Goal: Task Accomplishment & Management: Complete application form

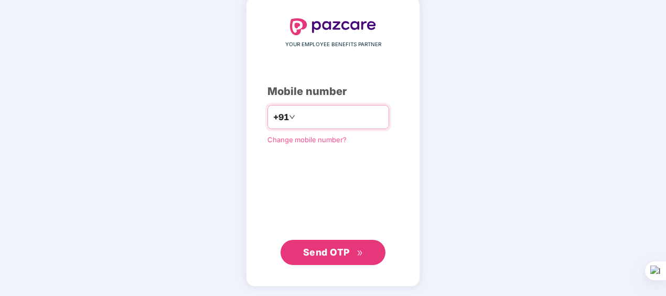
type input "**********"
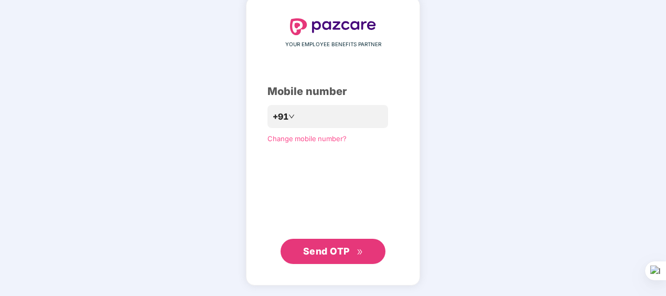
click at [307, 255] on span "Send OTP" at bounding box center [326, 250] width 47 height 11
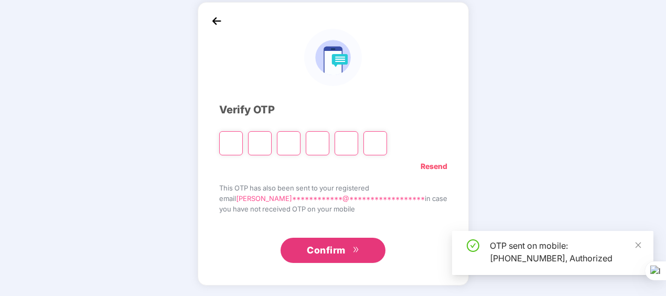
scroll to position [46, 0]
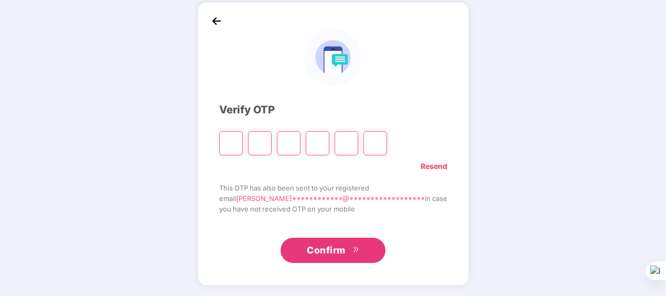
type input "*"
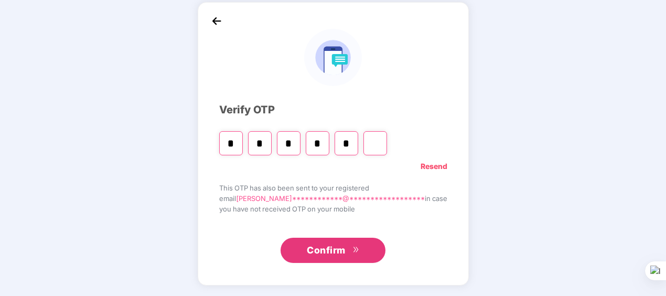
type input "*"
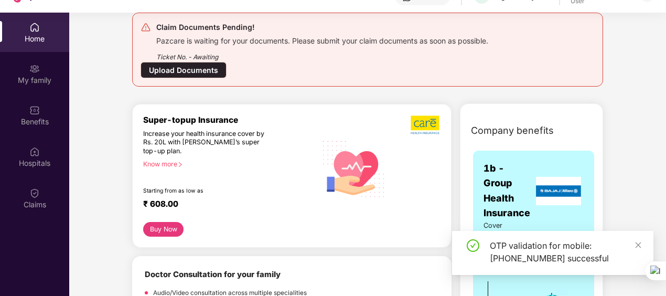
scroll to position [52, 0]
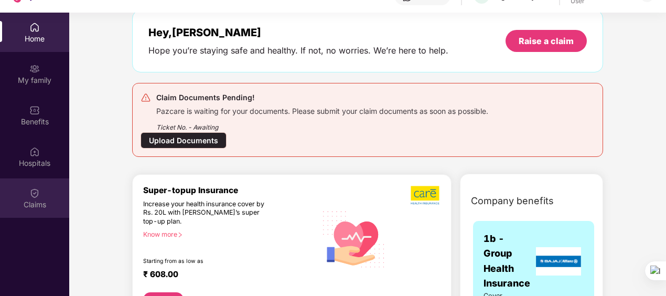
click at [41, 191] on div "Claims" at bounding box center [34, 197] width 69 height 39
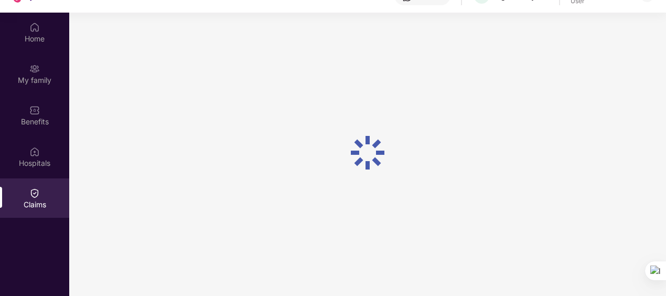
scroll to position [0, 0]
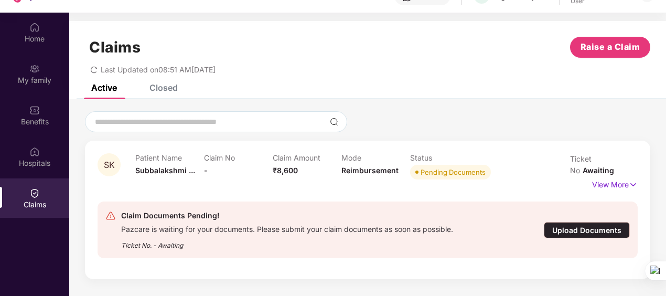
click at [614, 222] on div "Upload Documents" at bounding box center [587, 230] width 86 height 16
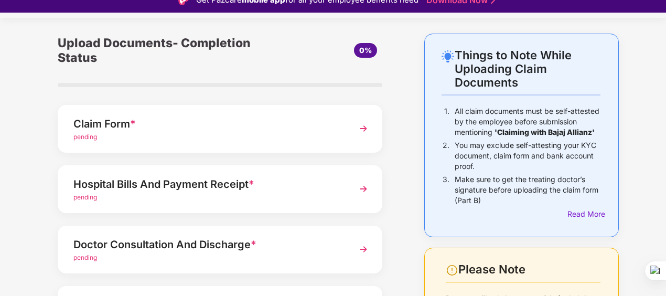
scroll to position [52, 0]
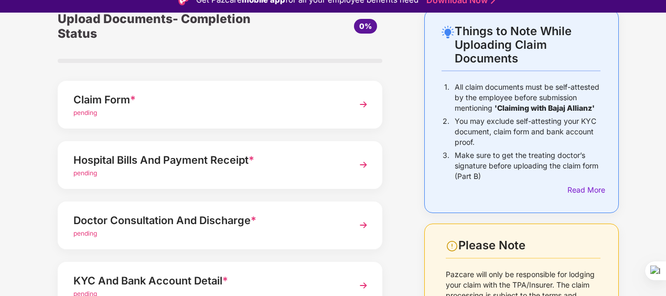
click at [298, 105] on div "Claim Form *" at bounding box center [207, 99] width 268 height 17
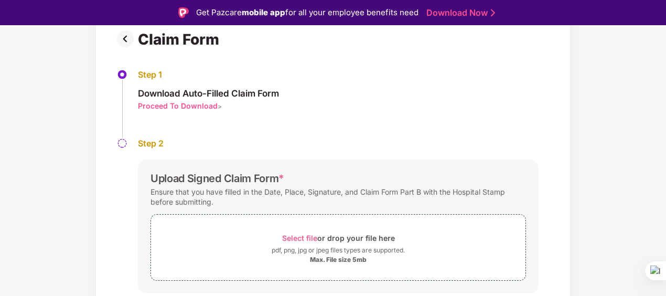
scroll to position [105, 0]
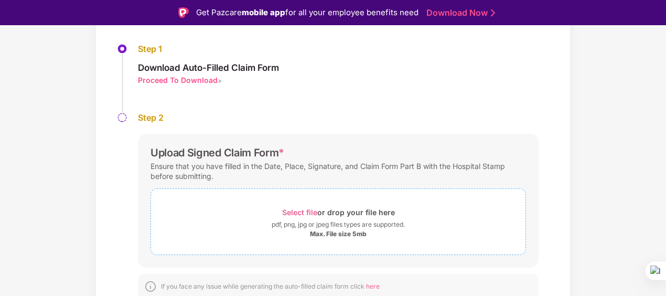
click at [301, 214] on span "Select file" at bounding box center [299, 212] width 35 height 9
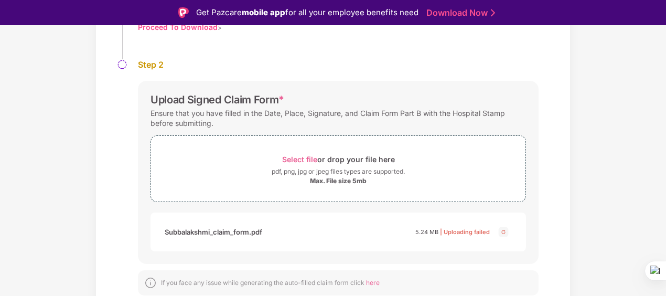
scroll to position [158, 0]
click at [504, 228] on img at bounding box center [503, 231] width 13 height 13
click at [502, 230] on img at bounding box center [503, 231] width 13 height 13
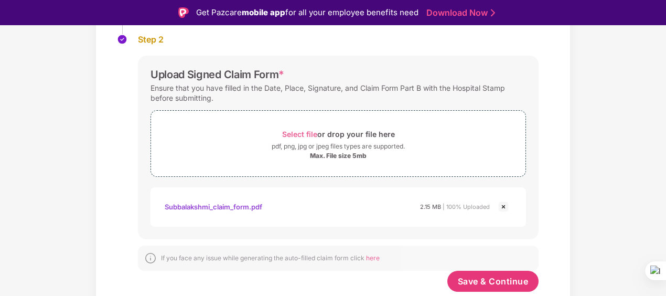
scroll to position [185, 0]
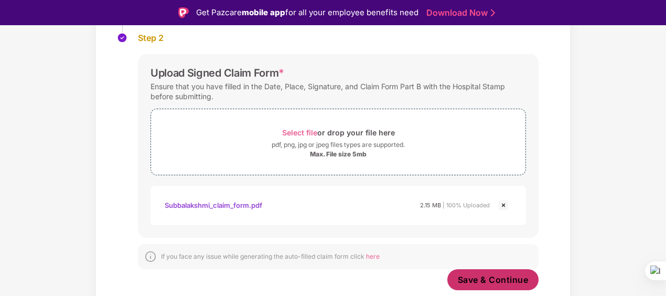
click at [504, 274] on span "Save & Continue" at bounding box center [493, 280] width 71 height 12
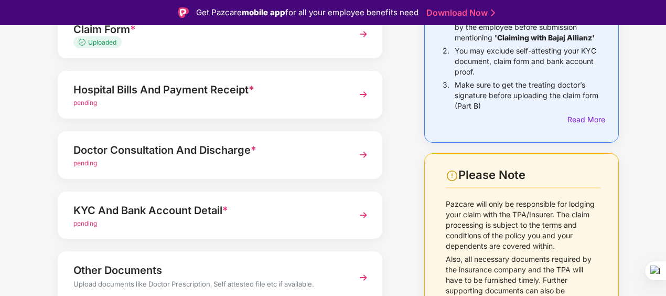
scroll to position [157, 0]
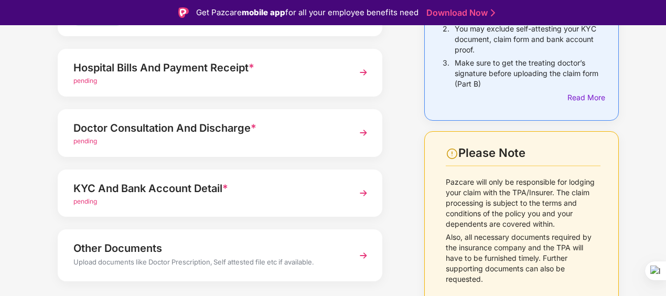
click at [247, 74] on div "Hospital Bills And Payment Receipt *" at bounding box center [207, 67] width 268 height 17
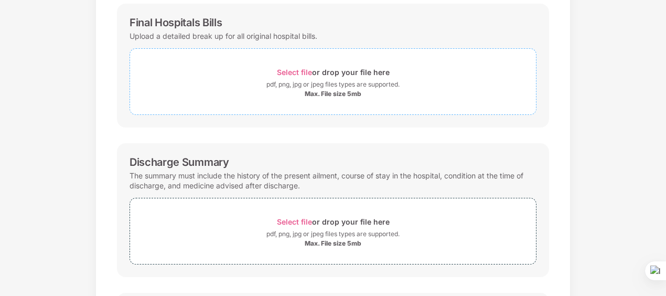
click at [298, 68] on span "Select file" at bounding box center [294, 72] width 35 height 9
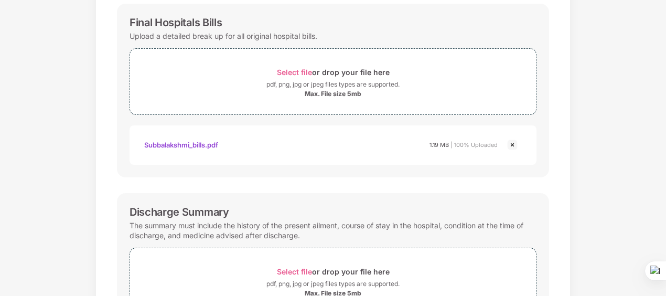
click at [204, 144] on div "Subbalakshmi_bills.pdf" at bounding box center [181, 145] width 74 height 18
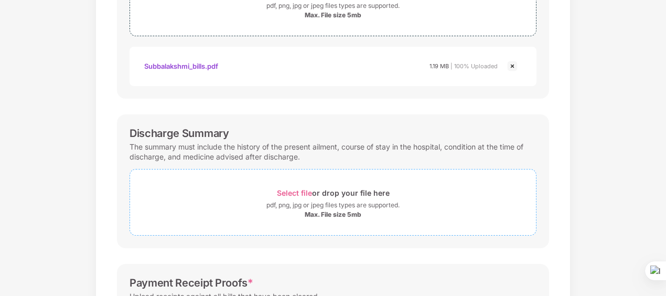
scroll to position [315, 0]
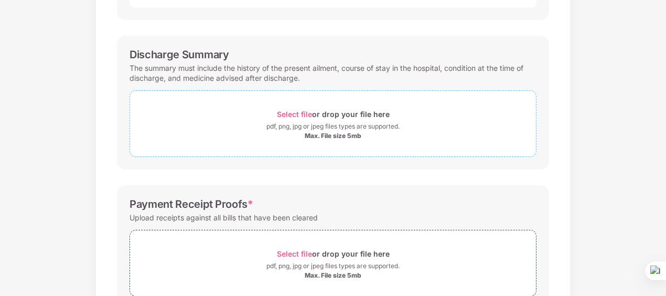
click at [290, 112] on span "Select file" at bounding box center [294, 114] width 35 height 9
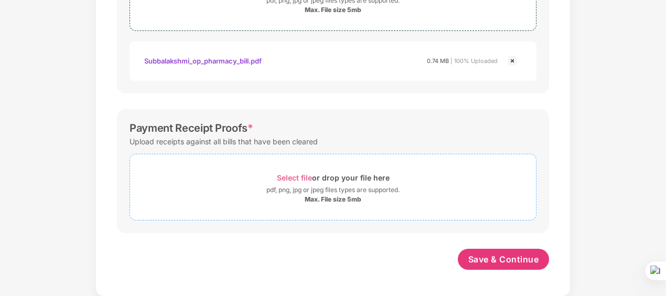
scroll to position [439, 0]
click at [307, 178] on span "Select file" at bounding box center [294, 178] width 35 height 9
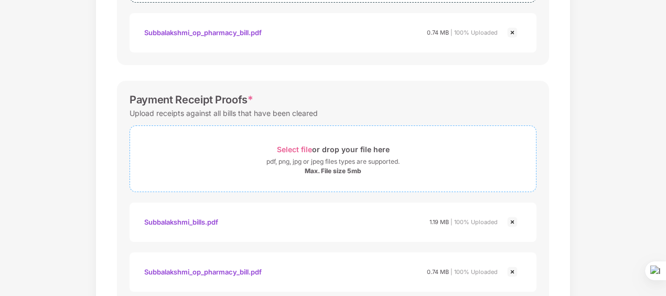
scroll to position [539, 0]
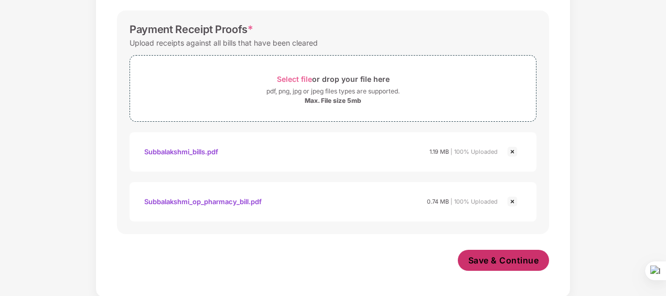
click at [503, 257] on span "Save & Continue" at bounding box center [503, 260] width 71 height 12
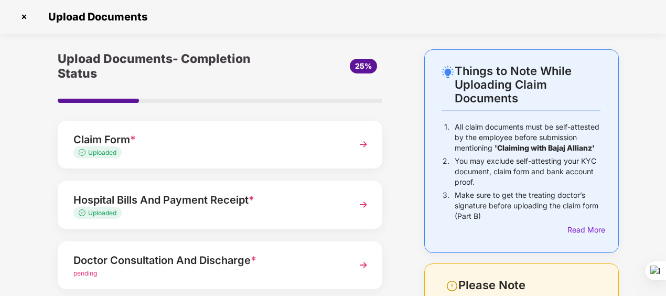
scroll to position [157, 0]
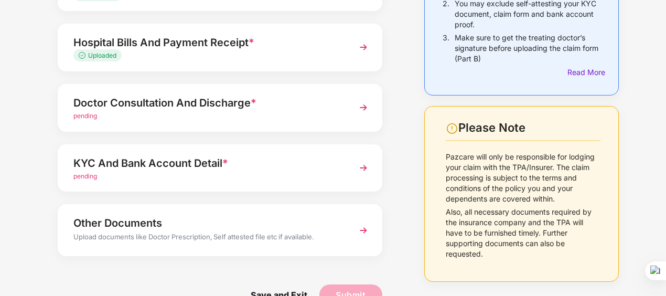
click at [190, 111] on div "pending" at bounding box center [207, 116] width 268 height 10
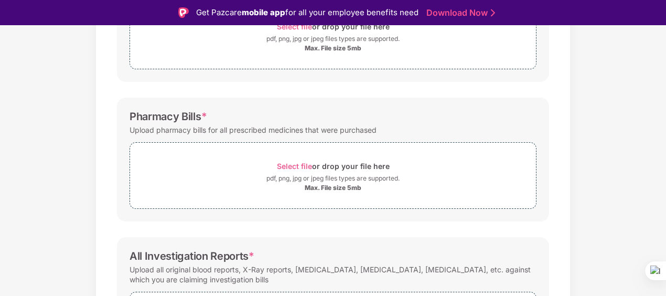
scroll to position [130, 0]
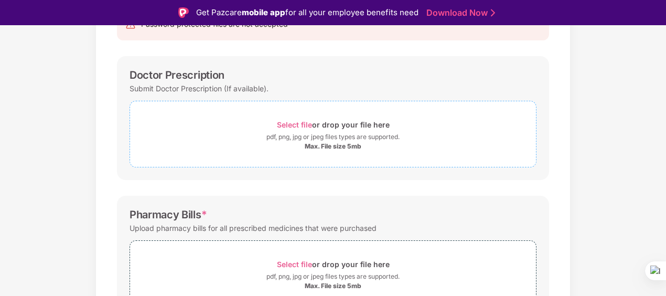
click at [291, 125] on span "Select file" at bounding box center [294, 124] width 35 height 9
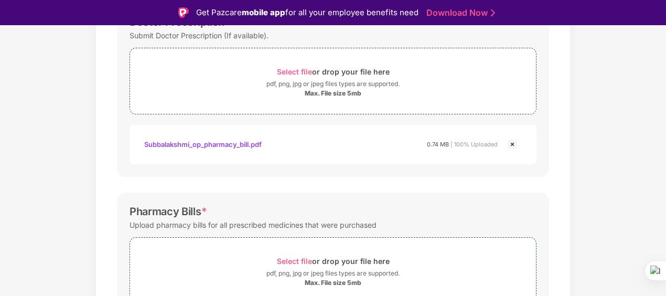
scroll to position [235, 0]
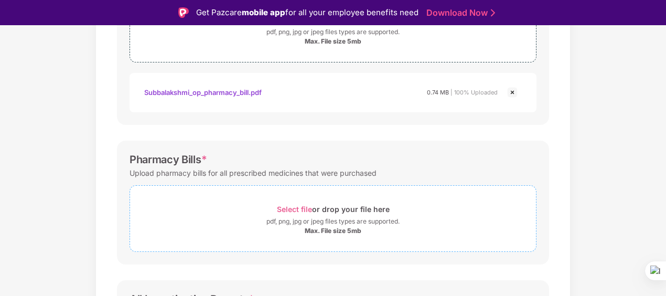
click at [298, 204] on span "Select file" at bounding box center [294, 208] width 35 height 9
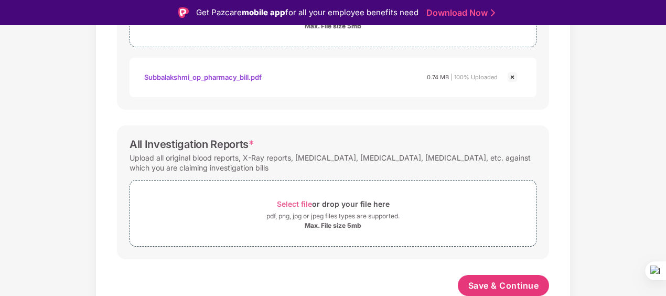
scroll to position [25, 0]
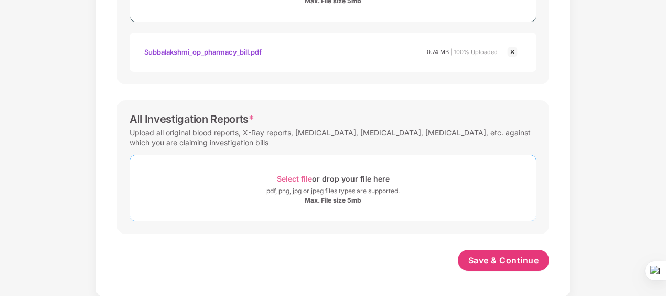
click at [291, 175] on span "Select file" at bounding box center [294, 178] width 35 height 9
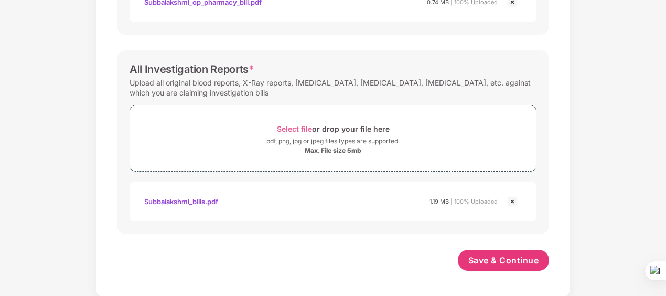
scroll to position [489, 0]
click at [493, 254] on span "Save & Continue" at bounding box center [503, 260] width 71 height 12
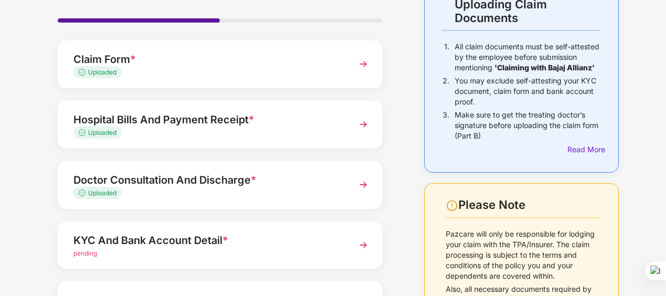
scroll to position [182, 0]
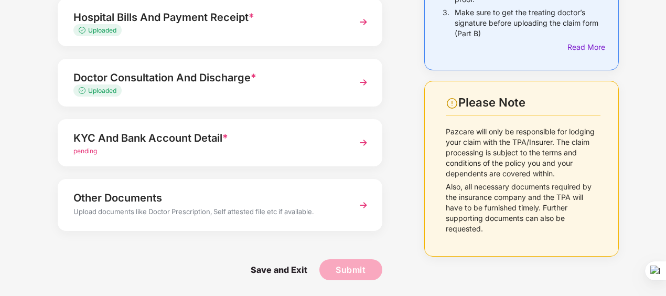
click at [199, 150] on div "pending" at bounding box center [207, 151] width 268 height 10
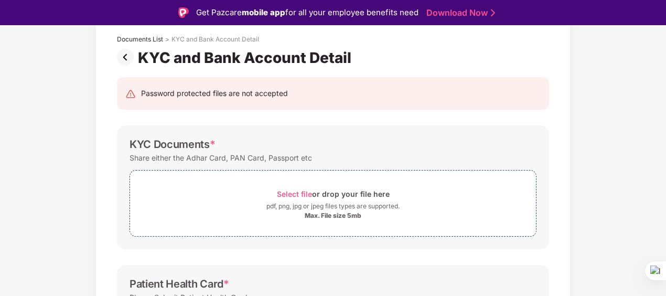
scroll to position [78, 0]
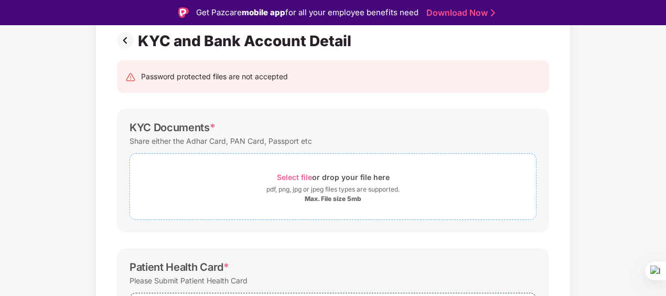
click at [297, 178] on span "Select file" at bounding box center [294, 176] width 35 height 9
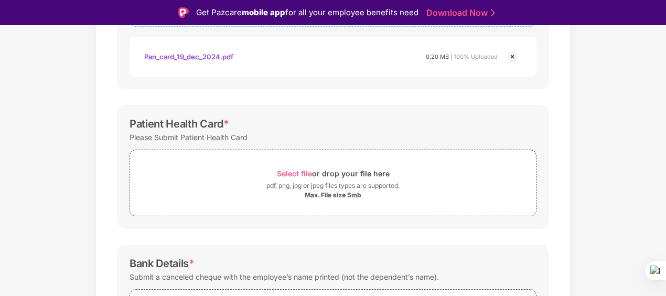
scroll to position [287, 0]
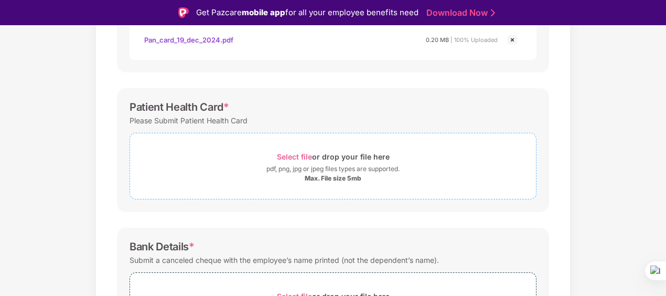
click at [290, 152] on span "Select file" at bounding box center [294, 156] width 35 height 9
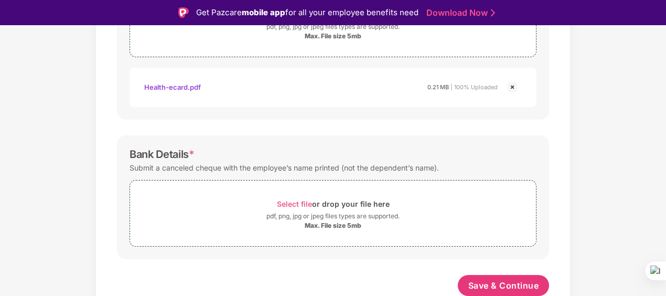
scroll to position [25, 0]
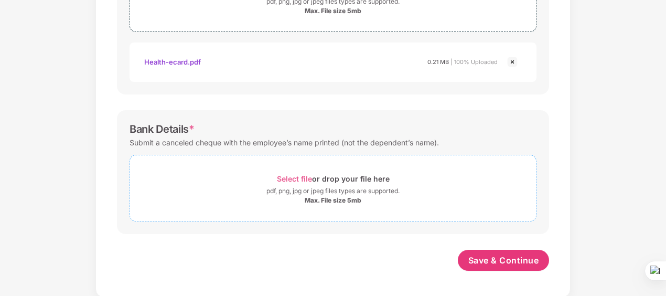
click at [296, 177] on span "Select file" at bounding box center [294, 178] width 35 height 9
click at [291, 174] on span "Select file" at bounding box center [294, 178] width 35 height 9
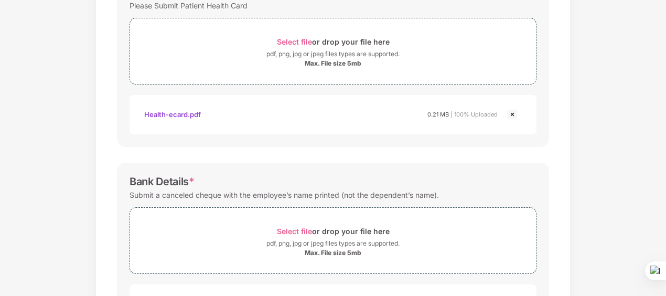
scroll to position [479, 0]
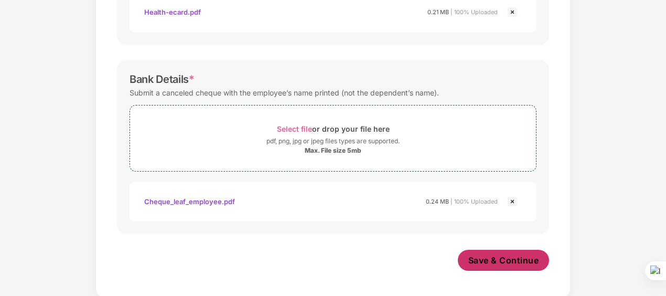
click at [499, 259] on span "Save & Continue" at bounding box center [503, 260] width 71 height 12
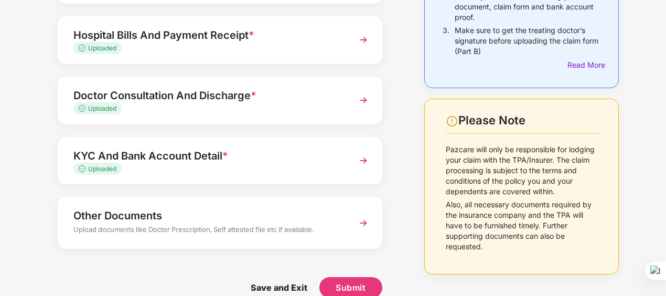
scroll to position [182, 0]
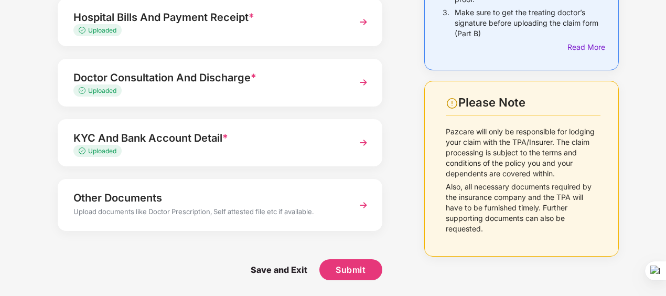
click at [234, 213] on div "Upload documents like Doctor Prescription, Self attested file etc if available." at bounding box center [207, 213] width 268 height 14
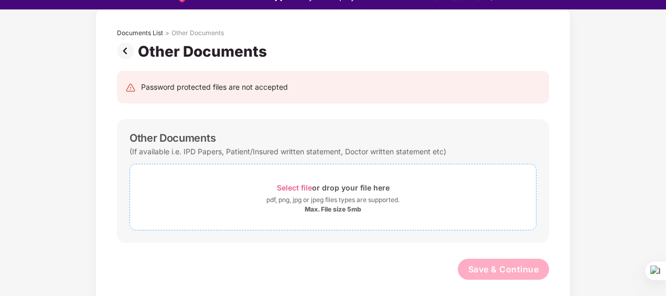
scroll to position [25, 0]
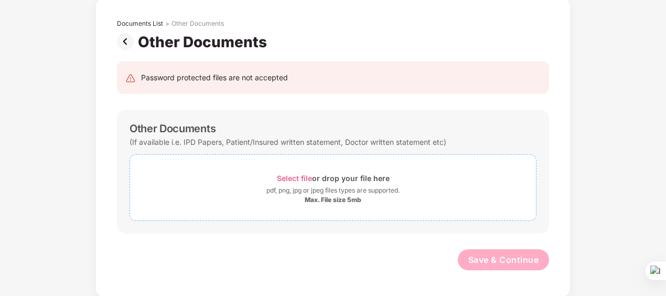
click at [296, 174] on span "Select file" at bounding box center [294, 178] width 35 height 9
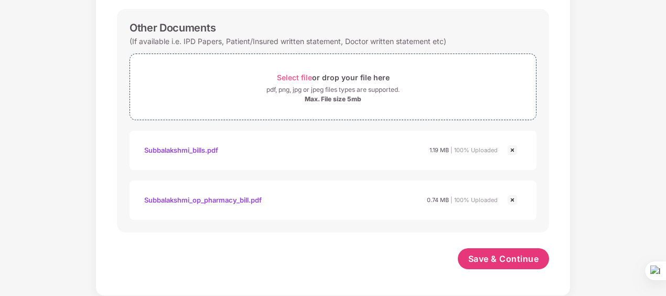
scroll to position [151, 0]
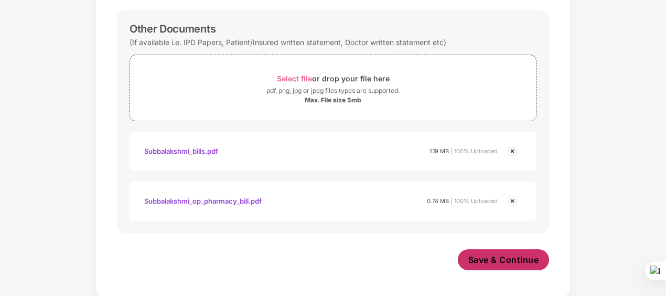
click at [511, 259] on span "Save & Continue" at bounding box center [503, 260] width 71 height 12
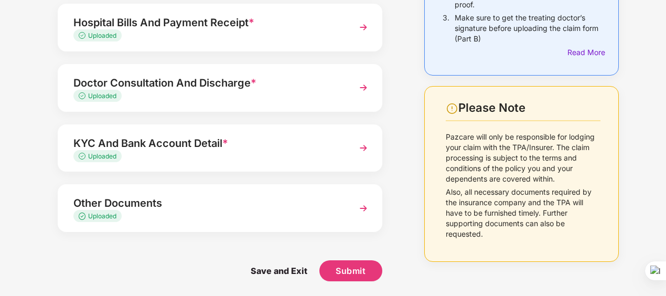
scroll to position [178, 0]
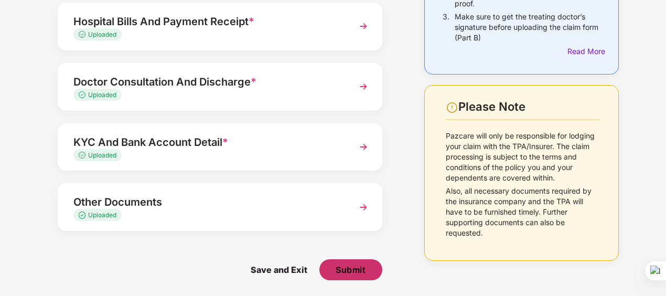
click at [360, 261] on button "Submit" at bounding box center [350, 269] width 63 height 21
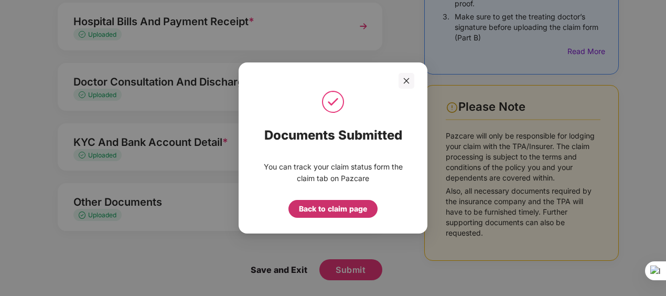
click at [341, 208] on div "Back to claim page" at bounding box center [333, 209] width 68 height 12
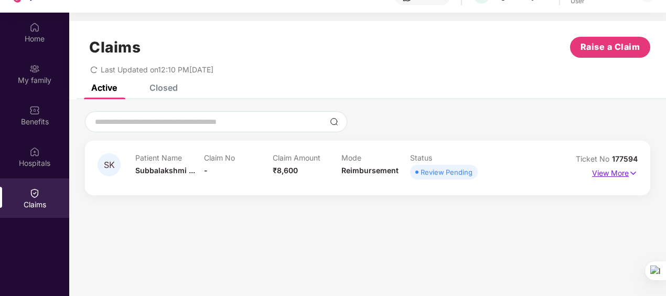
click at [630, 171] on img at bounding box center [633, 173] width 9 height 12
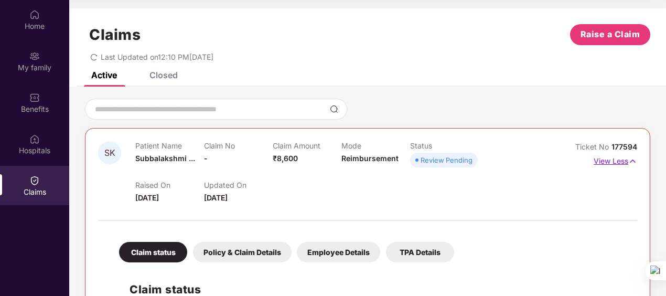
click at [613, 161] on p "View Less" at bounding box center [615, 160] width 44 height 14
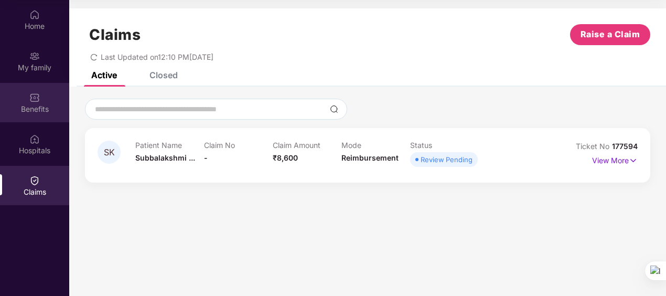
click at [47, 104] on div "Benefits" at bounding box center [34, 109] width 69 height 10
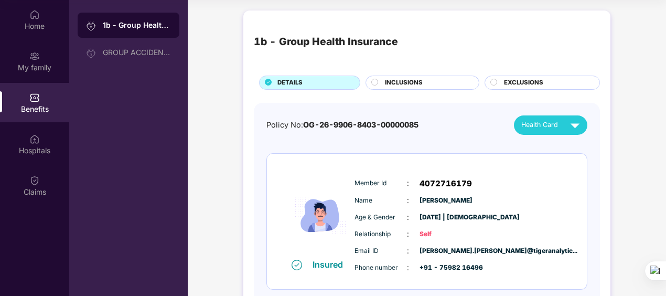
click at [426, 84] on div "INCLUSIONS" at bounding box center [427, 83] width 94 height 11
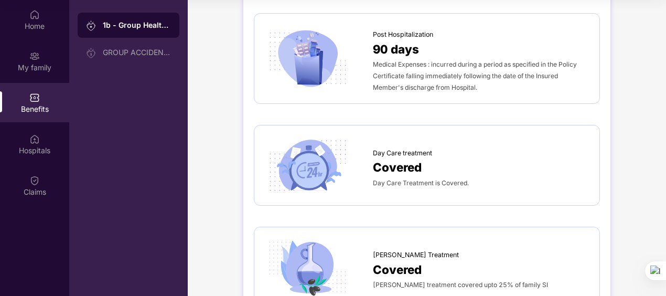
scroll to position [681, 0]
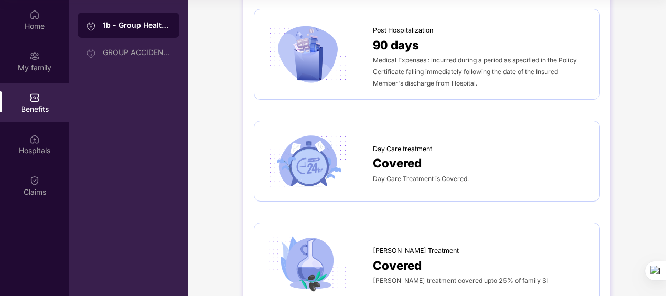
click at [497, 172] on div "Day Care Treatment is Covered." at bounding box center [481, 178] width 216 height 12
click at [397, 154] on span "Covered" at bounding box center [397, 163] width 49 height 18
click at [384, 175] on span "Day Care Treatment is Covered." at bounding box center [421, 179] width 96 height 8
click at [384, 154] on span "Covered" at bounding box center [397, 163] width 49 height 18
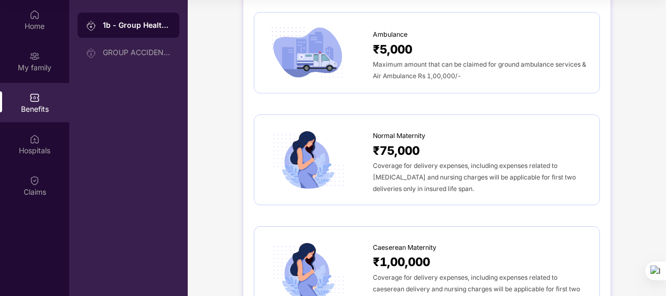
scroll to position [1153, 0]
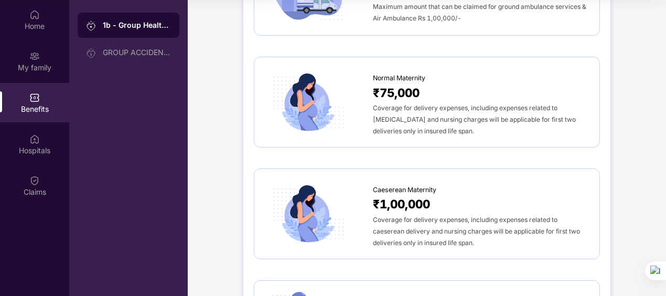
click at [499, 102] on div "Coverage for delivery expenses, including expenses related to [MEDICAL_DATA] an…" at bounding box center [481, 119] width 216 height 35
click at [407, 83] on span "₹75,000" at bounding box center [396, 92] width 47 height 18
click at [345, 79] on img at bounding box center [307, 101] width 85 height 59
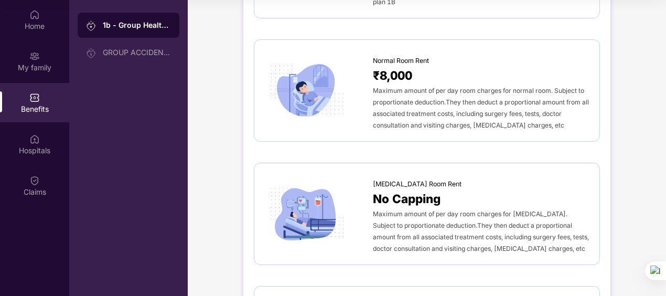
scroll to position [105, 0]
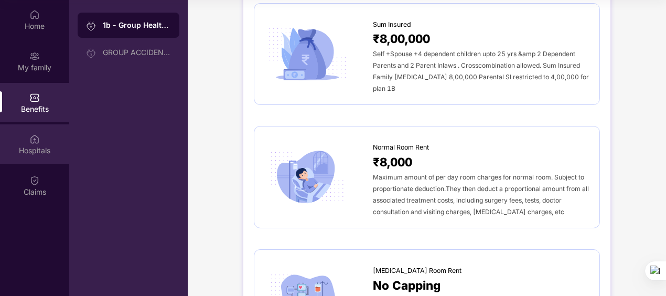
click at [30, 144] on img at bounding box center [34, 139] width 10 height 10
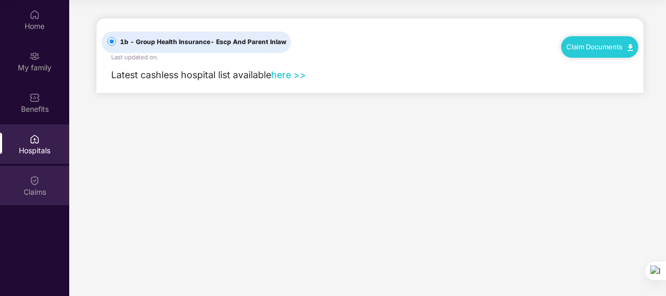
click at [33, 185] on img at bounding box center [34, 180] width 10 height 10
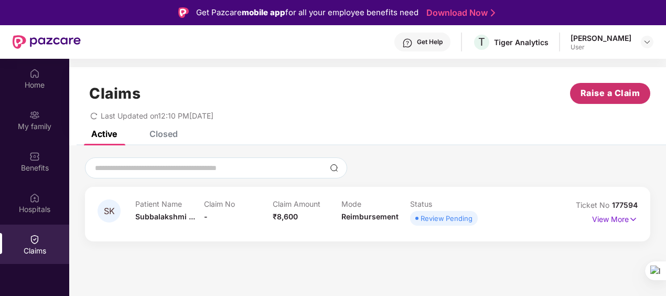
click at [622, 88] on span "Raise a Claim" at bounding box center [610, 92] width 60 height 13
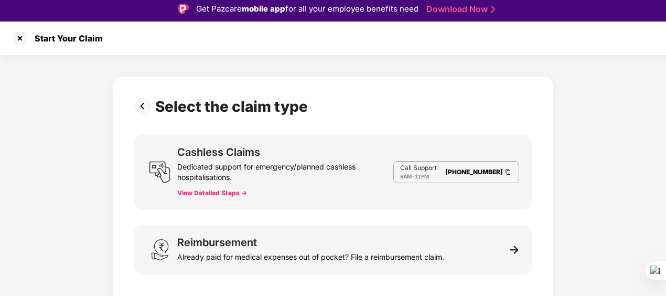
scroll to position [25, 0]
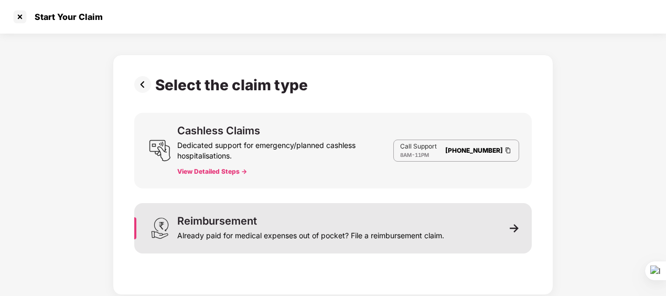
click at [293, 231] on div "Already paid for medical expenses out of pocket? File a reimbursement claim." at bounding box center [310, 233] width 267 height 15
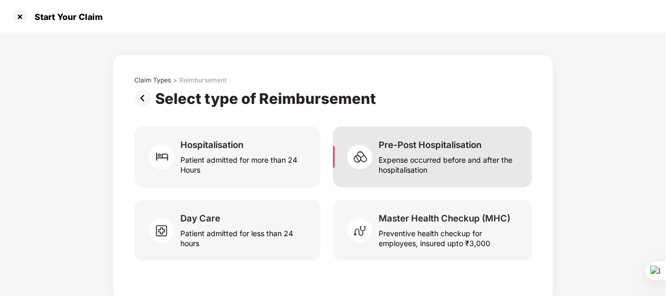
click at [500, 144] on div "Pre-Post Hospitalisation Expense occurred before and after the hospitalisation" at bounding box center [448, 157] width 140 height 36
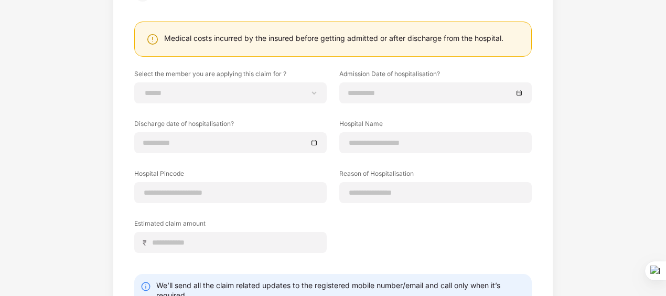
scroll to position [52, 0]
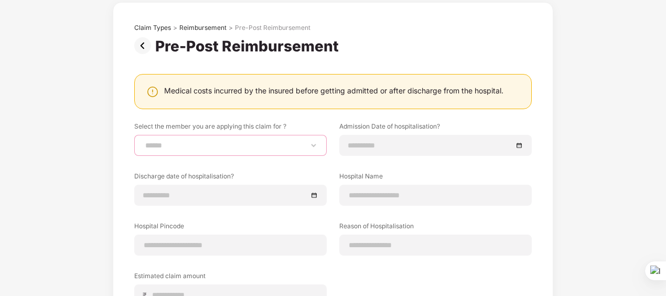
click at [227, 143] on select "**********" at bounding box center [230, 145] width 175 height 8
select select "**********"
click at [143, 141] on select "**********" at bounding box center [230, 145] width 175 height 8
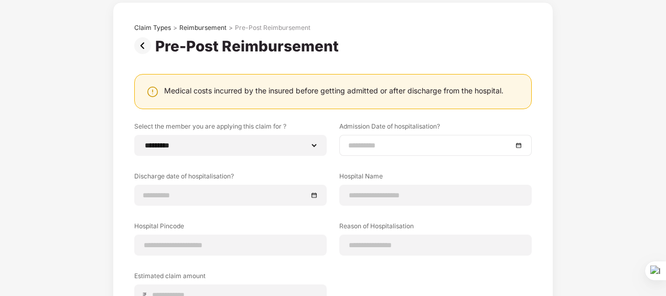
click at [518, 145] on div at bounding box center [435, 145] width 175 height 12
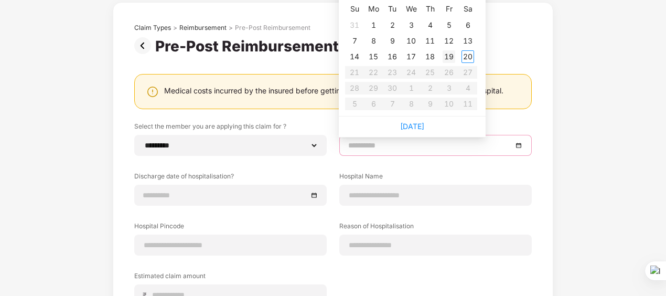
type input "**********"
click at [546, 132] on div "**********" at bounding box center [333, 212] width 440 height 421
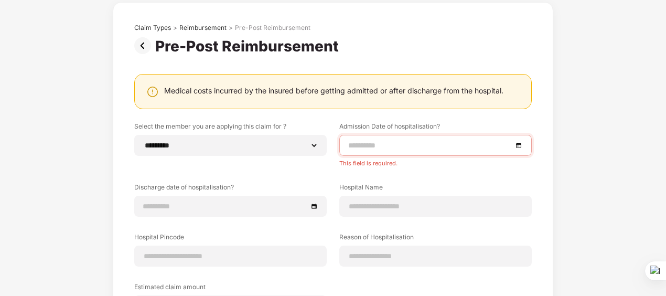
click at [140, 47] on img at bounding box center [144, 45] width 21 height 17
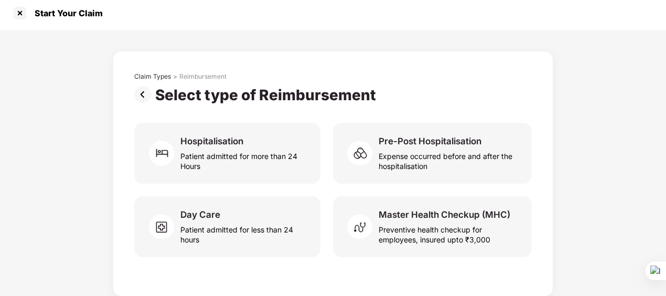
click at [146, 93] on img at bounding box center [144, 94] width 21 height 17
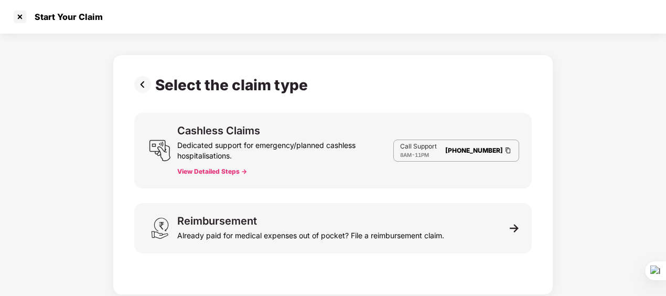
scroll to position [0, 0]
click at [17, 15] on div at bounding box center [20, 16] width 17 height 17
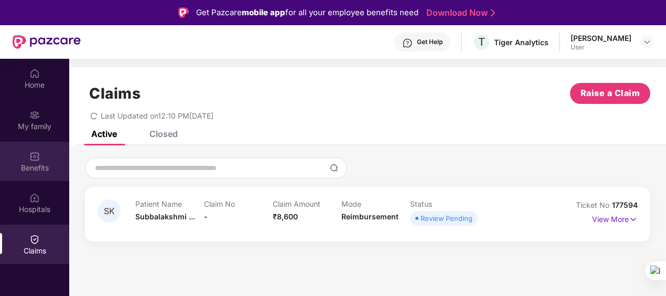
click at [44, 163] on div "Benefits" at bounding box center [34, 168] width 69 height 10
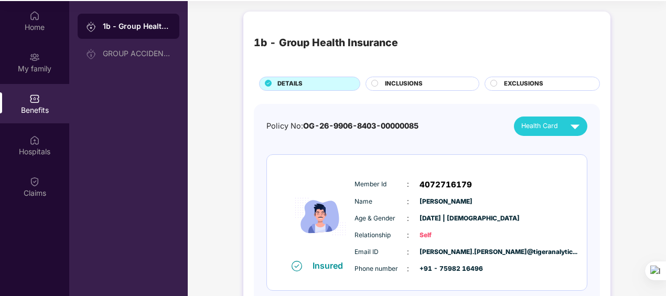
scroll to position [59, 0]
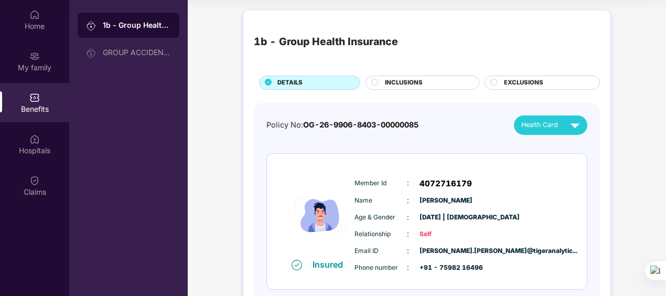
click at [420, 80] on span "INCLUSIONS" at bounding box center [404, 82] width 38 height 9
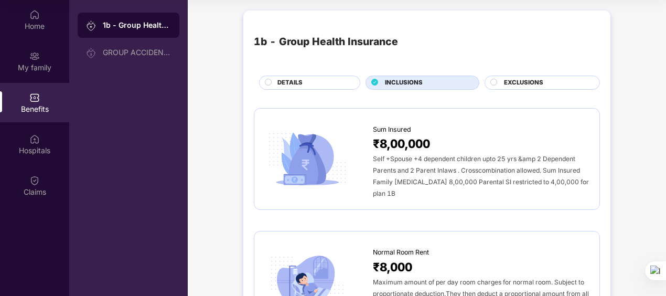
click at [505, 84] on span "EXCLUSIONS" at bounding box center [523, 82] width 39 height 9
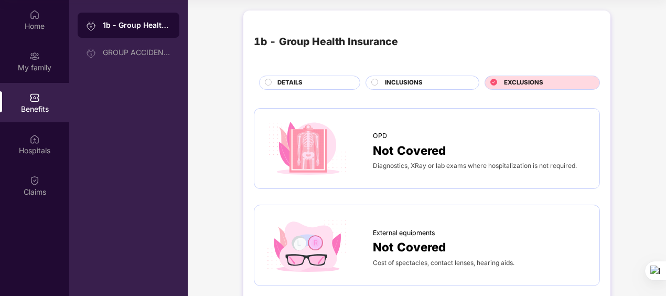
click at [439, 82] on div "INCLUSIONS" at bounding box center [427, 83] width 94 height 11
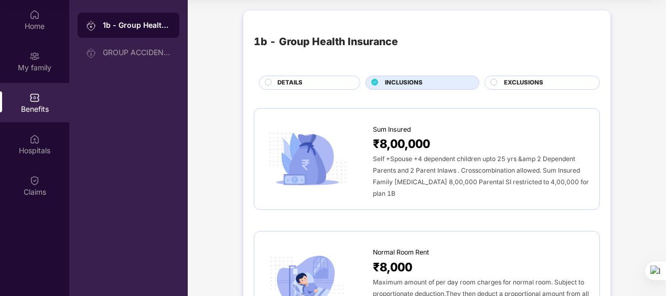
click at [570, 83] on div "EXCLUSIONS" at bounding box center [546, 83] width 95 height 11
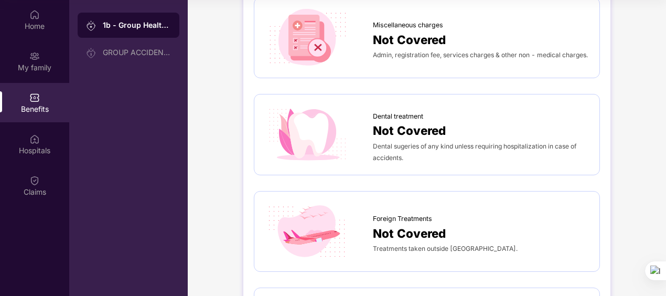
scroll to position [0, 0]
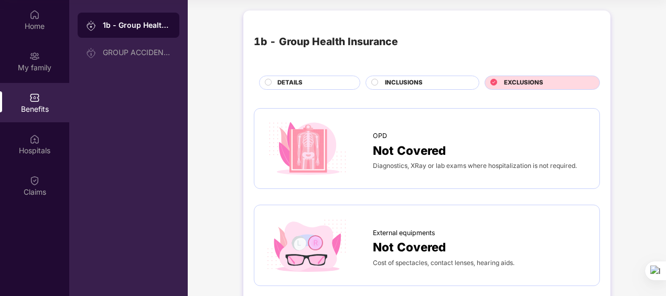
click at [419, 81] on span "INCLUSIONS" at bounding box center [404, 82] width 38 height 9
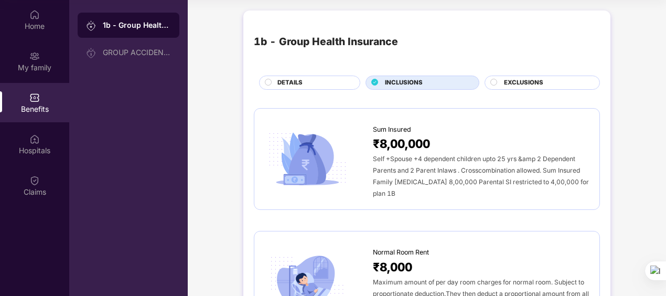
click at [312, 81] on div "DETAILS" at bounding box center [313, 83] width 82 height 11
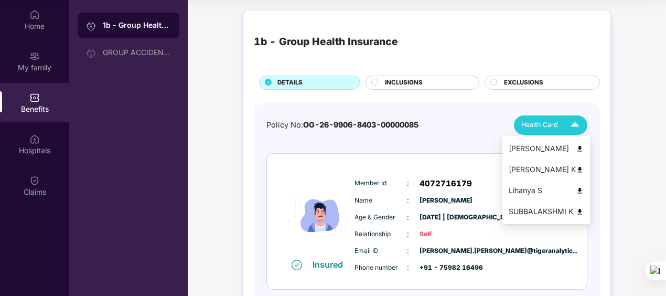
click at [581, 124] on img at bounding box center [575, 125] width 18 height 18
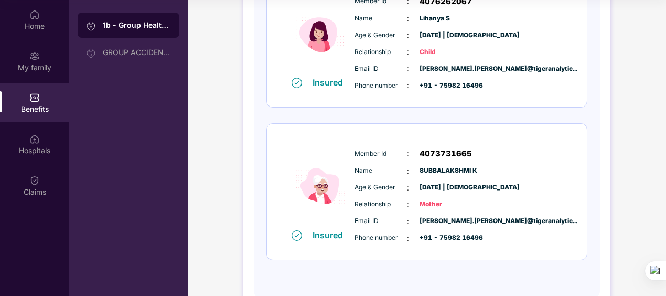
scroll to position [514, 0]
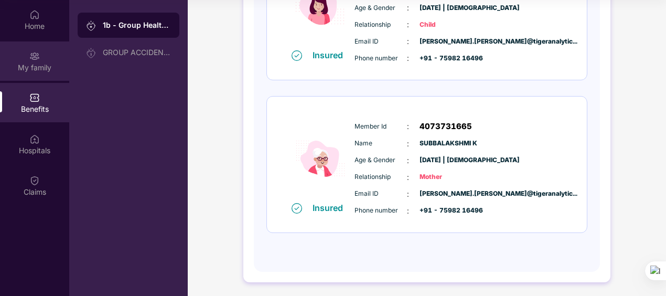
click at [25, 70] on div "My family" at bounding box center [34, 67] width 69 height 10
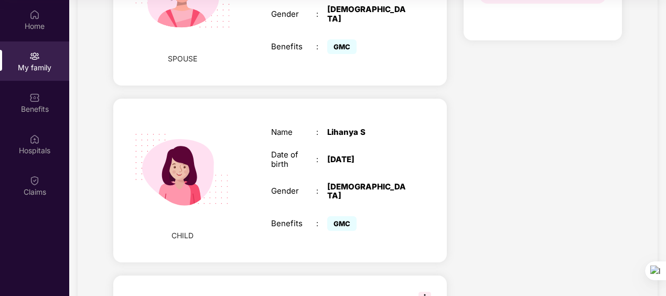
scroll to position [315, 0]
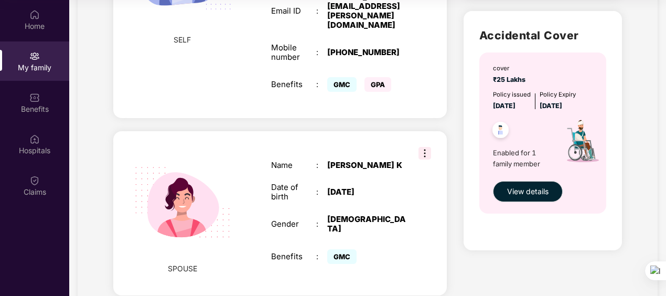
click at [423, 147] on img at bounding box center [424, 153] width 13 height 13
click at [283, 136] on div "SPOUSE Name : [PERSON_NAME] K Date of birth : [DEMOGRAPHIC_DATA] Gender : [DEMO…" at bounding box center [279, 213] width 333 height 164
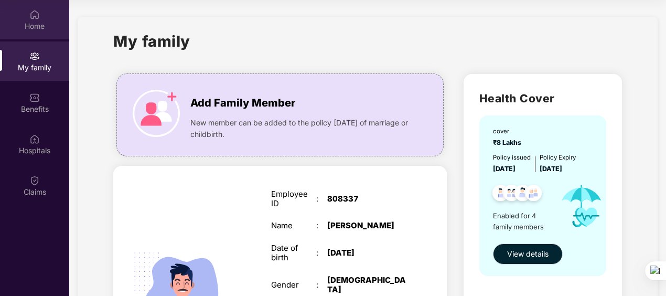
click at [33, 23] on div "Home" at bounding box center [34, 26] width 69 height 10
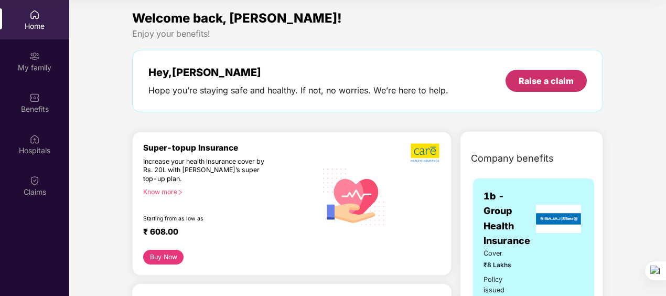
click at [567, 79] on div "Raise a claim" at bounding box center [545, 81] width 55 height 12
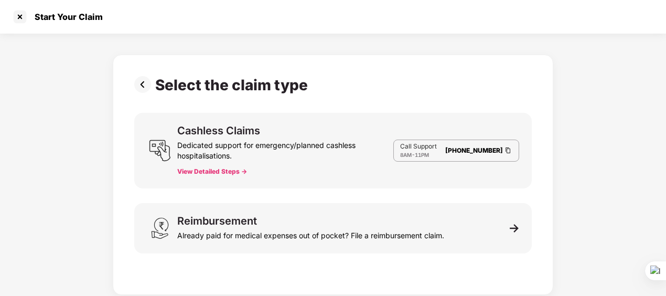
scroll to position [25, 0]
click at [144, 89] on img at bounding box center [144, 84] width 21 height 17
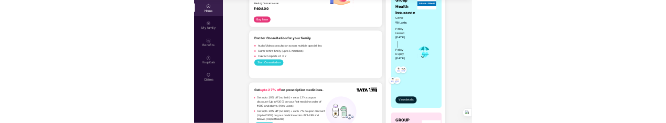
scroll to position [105, 0]
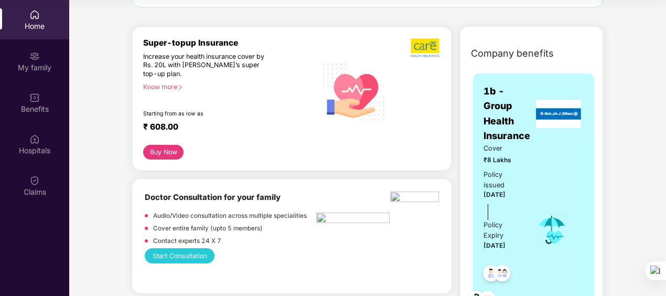
click at [320, 213] on img at bounding box center [352, 219] width 73 height 14
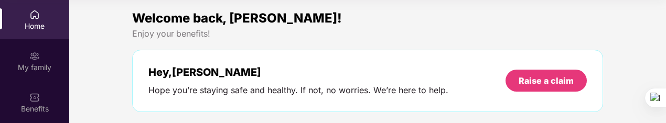
scroll to position [0, 0]
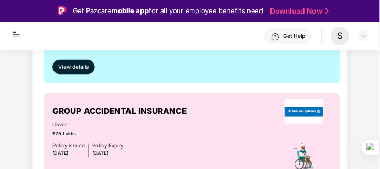
scroll to position [315, 0]
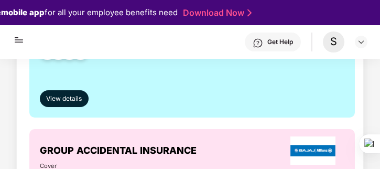
click at [19, 41] on img at bounding box center [19, 35] width 13 height 21
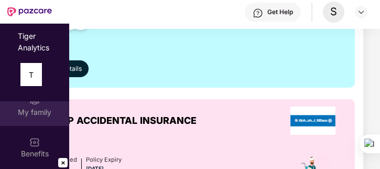
scroll to position [0, 0]
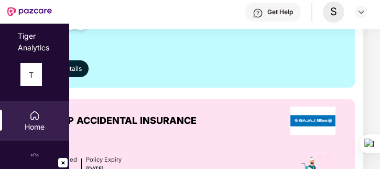
click at [63, 123] on img at bounding box center [63, 162] width 13 height 13
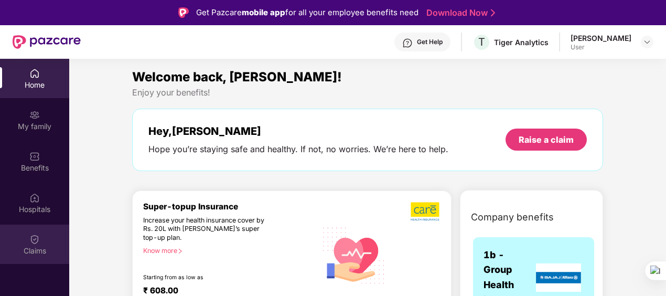
click at [40, 123] on div "Claims" at bounding box center [34, 243] width 69 height 39
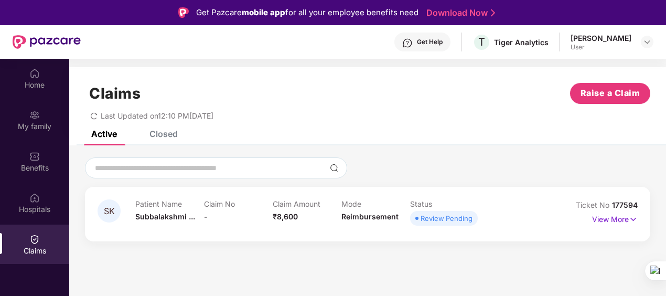
click at [160, 123] on div "Closed" at bounding box center [163, 133] width 28 height 10
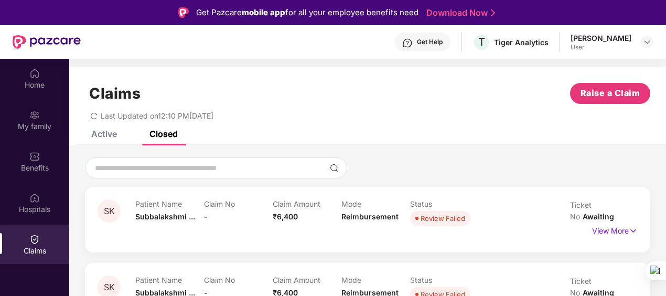
click at [104, 123] on div "Claims Raise a Claim Last Updated on 12:10 PM, 20 Sep 2025" at bounding box center [367, 98] width 597 height 63
click at [110, 123] on div "Active" at bounding box center [104, 133] width 26 height 10
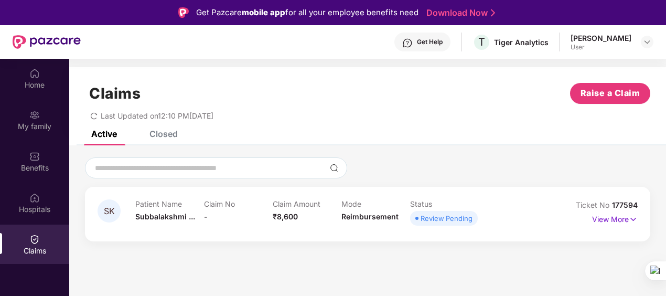
click at [591, 45] on div "User" at bounding box center [600, 47] width 61 height 8
click at [643, 38] on img at bounding box center [647, 42] width 8 height 8
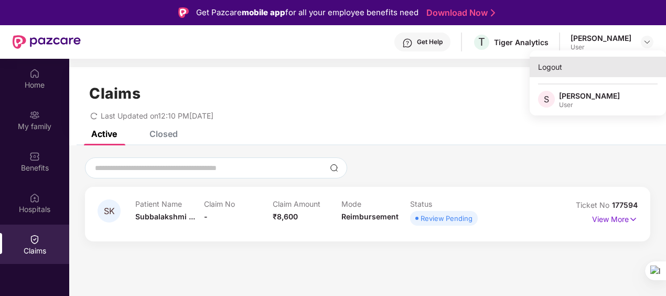
click at [546, 71] on div "Logout" at bounding box center [597, 67] width 136 height 20
